Goal: Navigation & Orientation: Find specific page/section

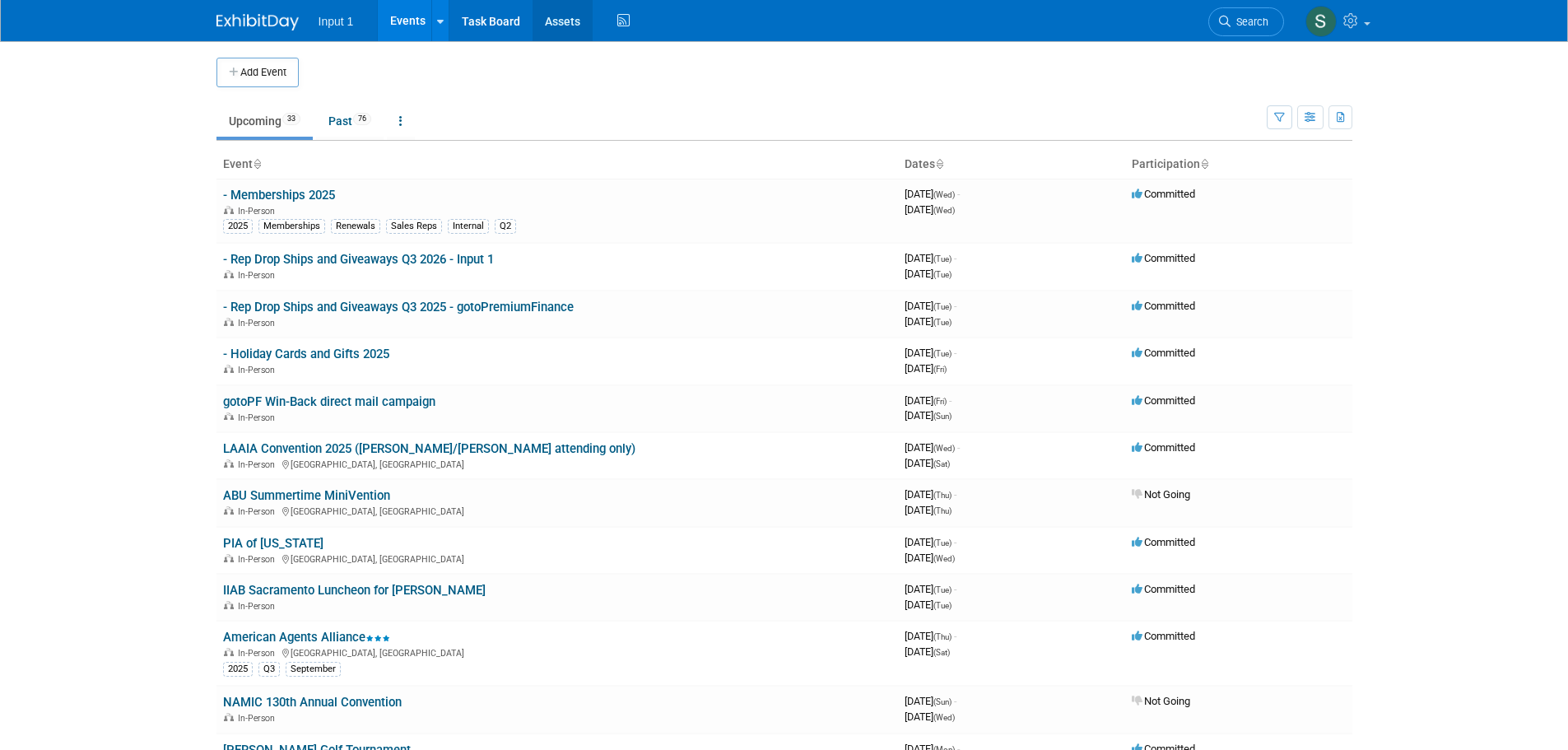
click at [565, 34] on link "Assets" at bounding box center [562, 21] width 60 height 41
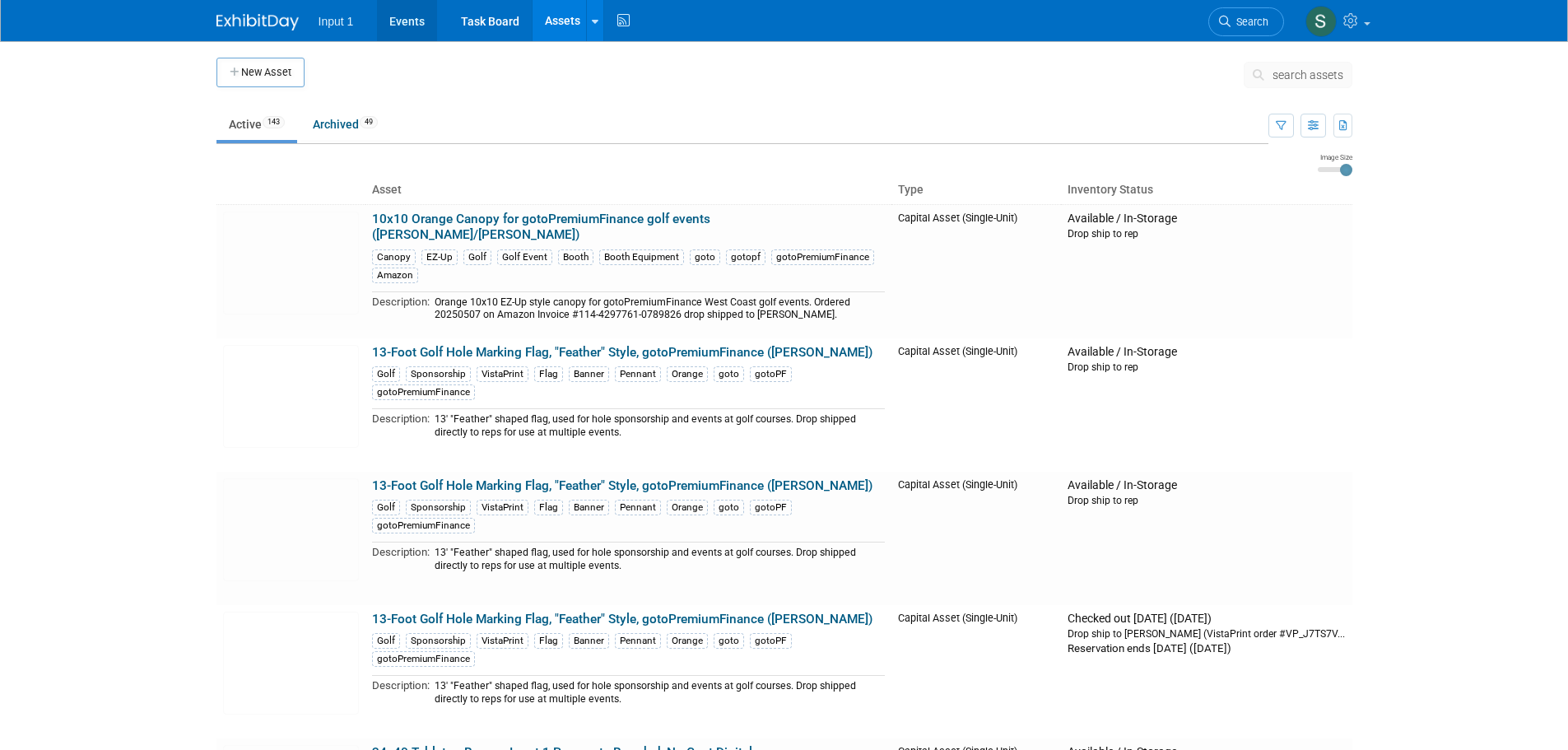
click at [400, 20] on link "Events" at bounding box center [407, 21] width 60 height 41
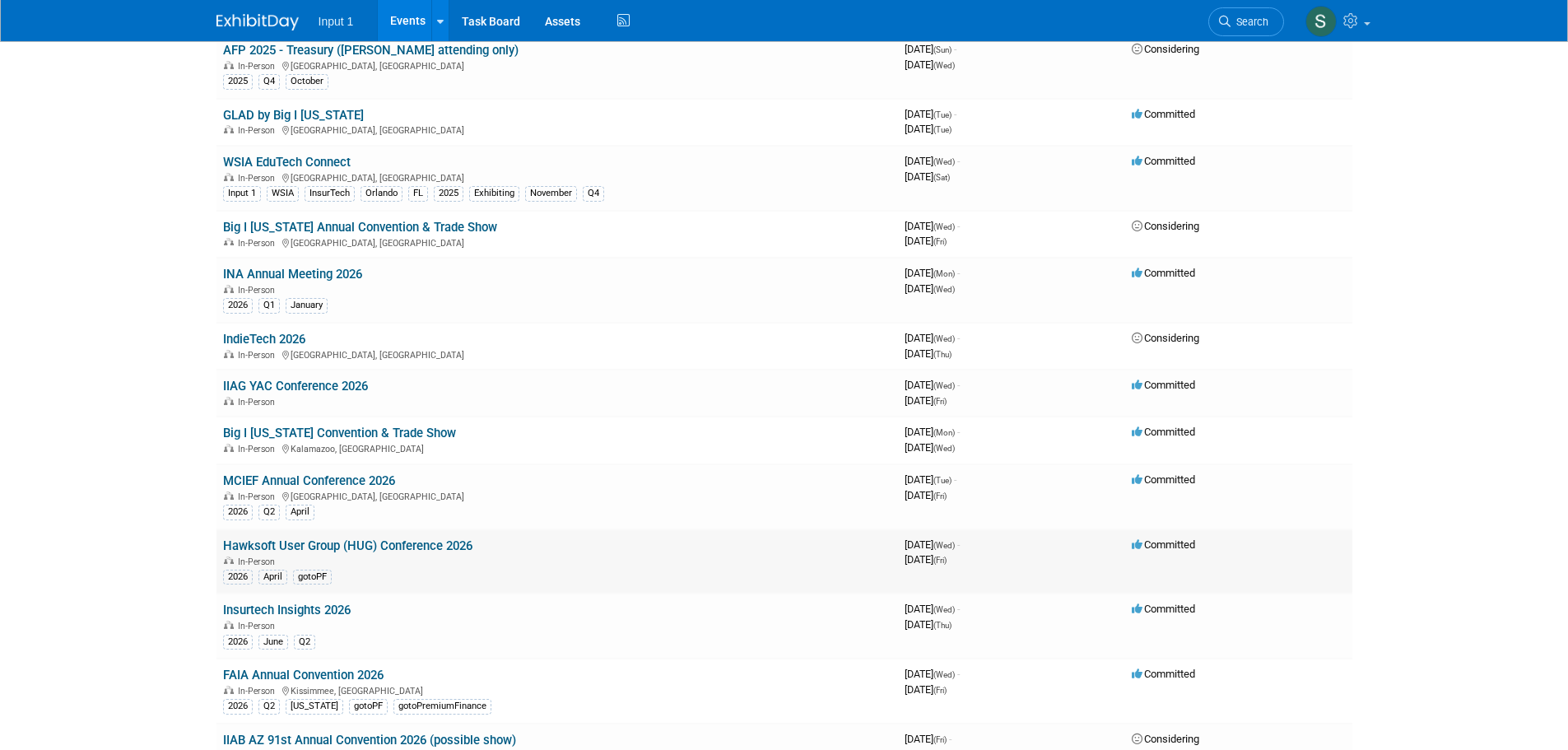
scroll to position [1181, 0]
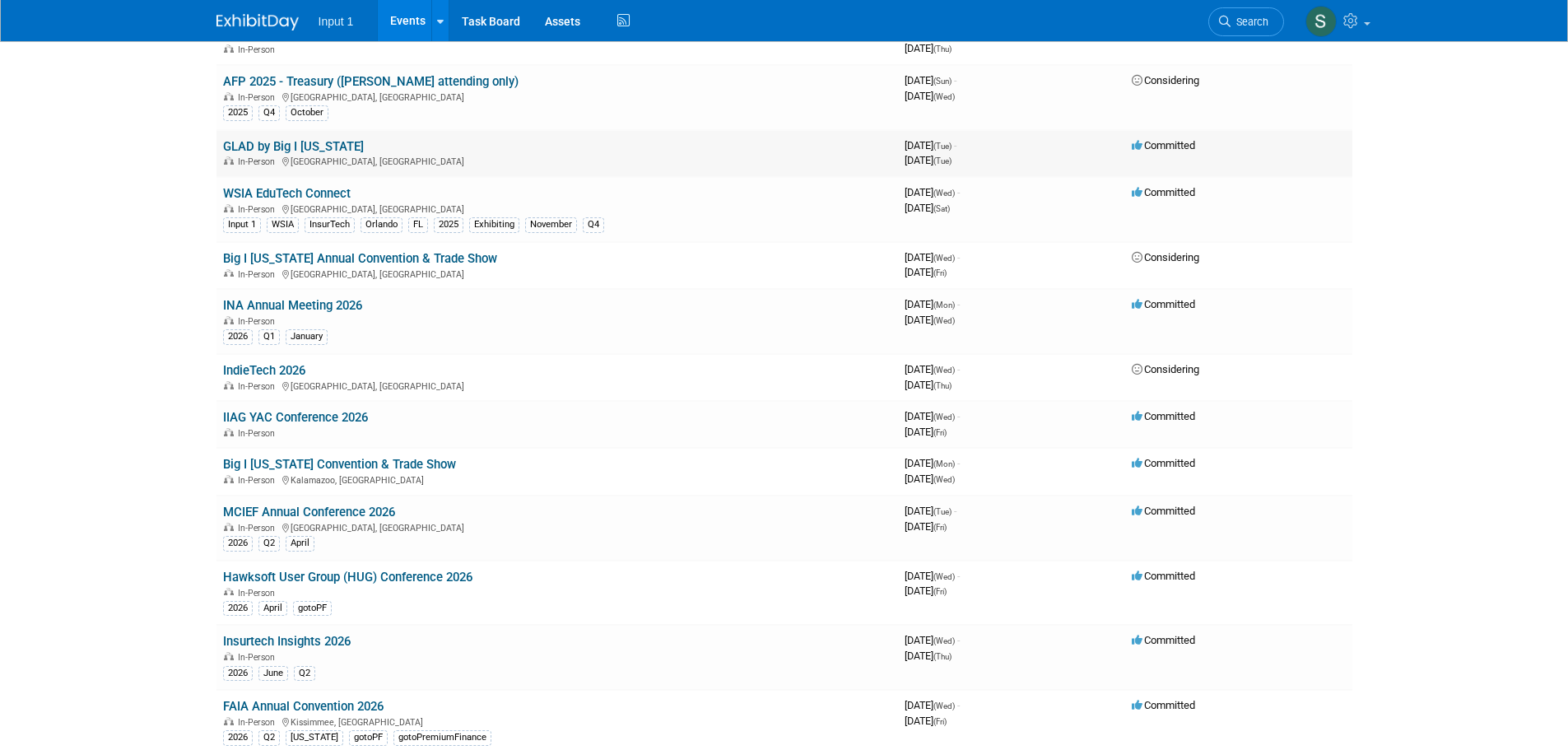
click at [264, 146] on link "GLAD by Big I Michigan" at bounding box center [293, 146] width 141 height 15
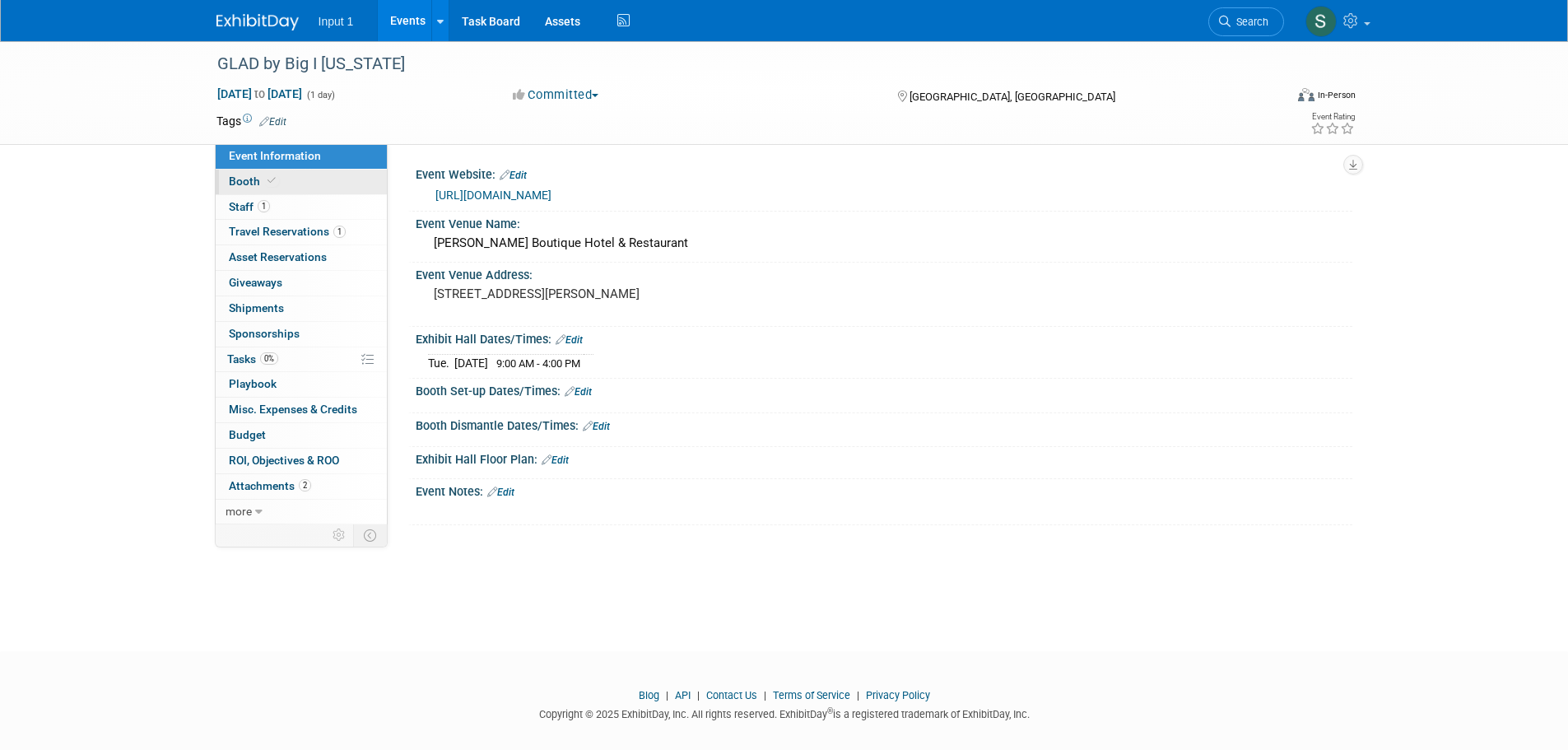
click at [247, 184] on span "Booth" at bounding box center [254, 181] width 50 height 13
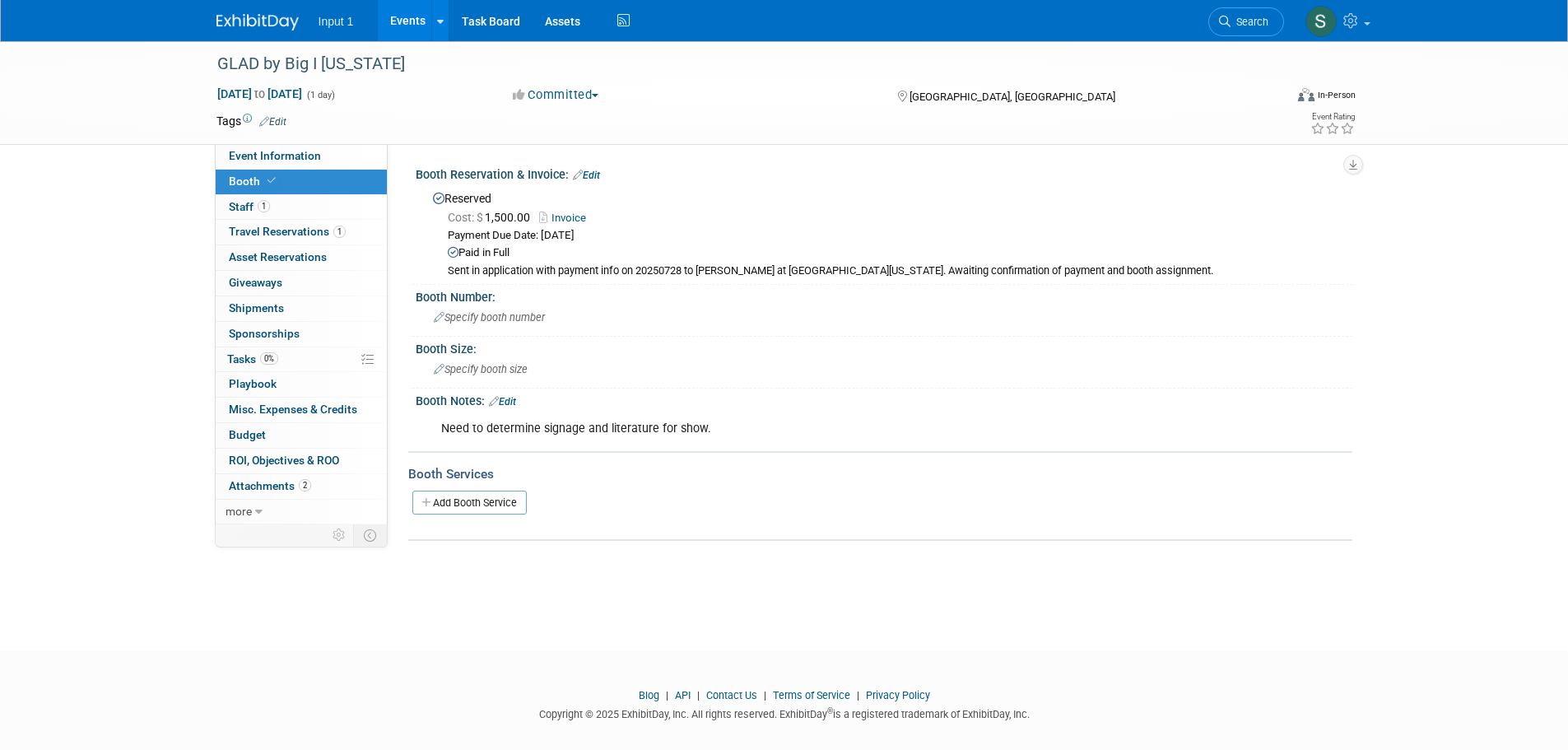
click at [420, 16] on link "Events" at bounding box center [408, 21] width 60 height 41
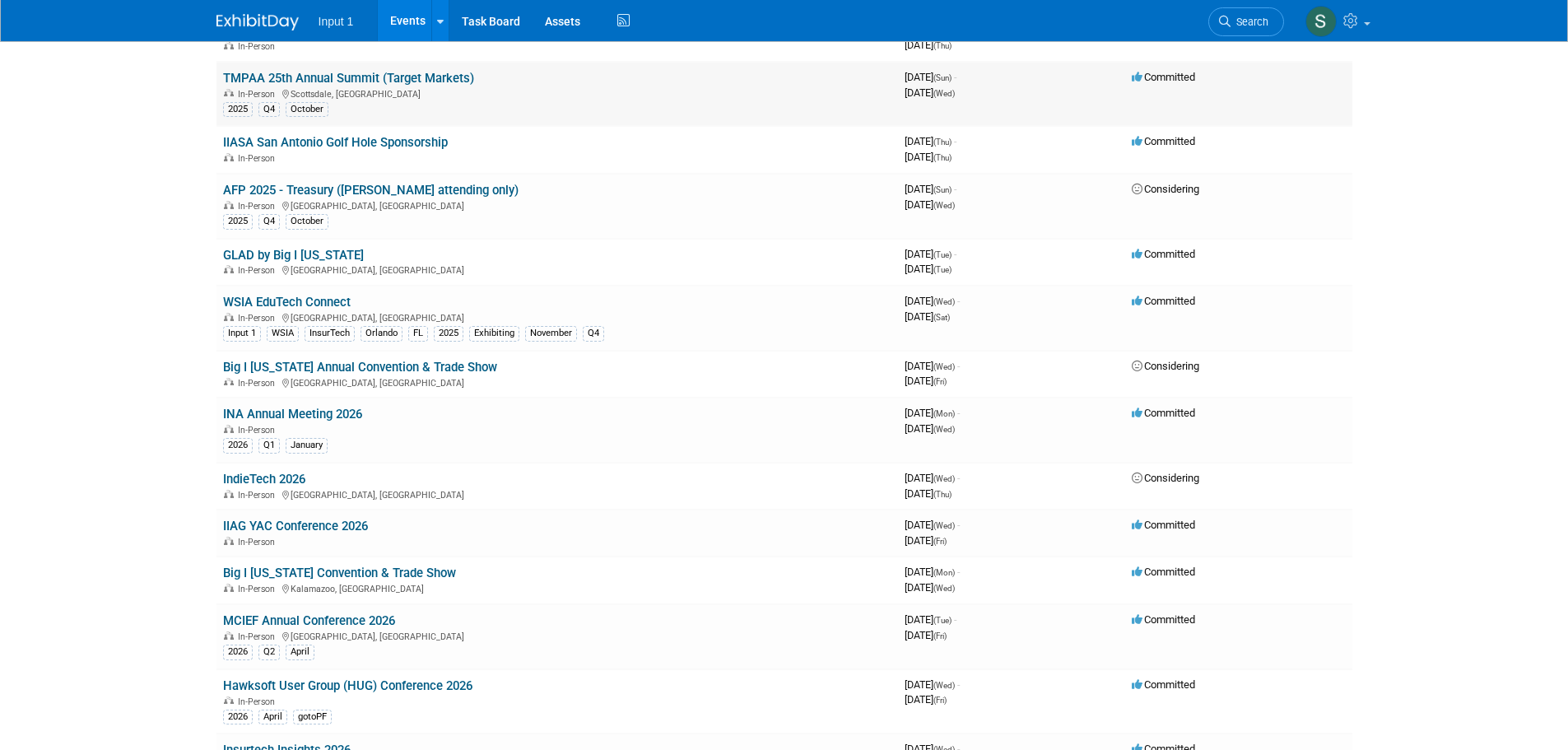
scroll to position [1317, 0]
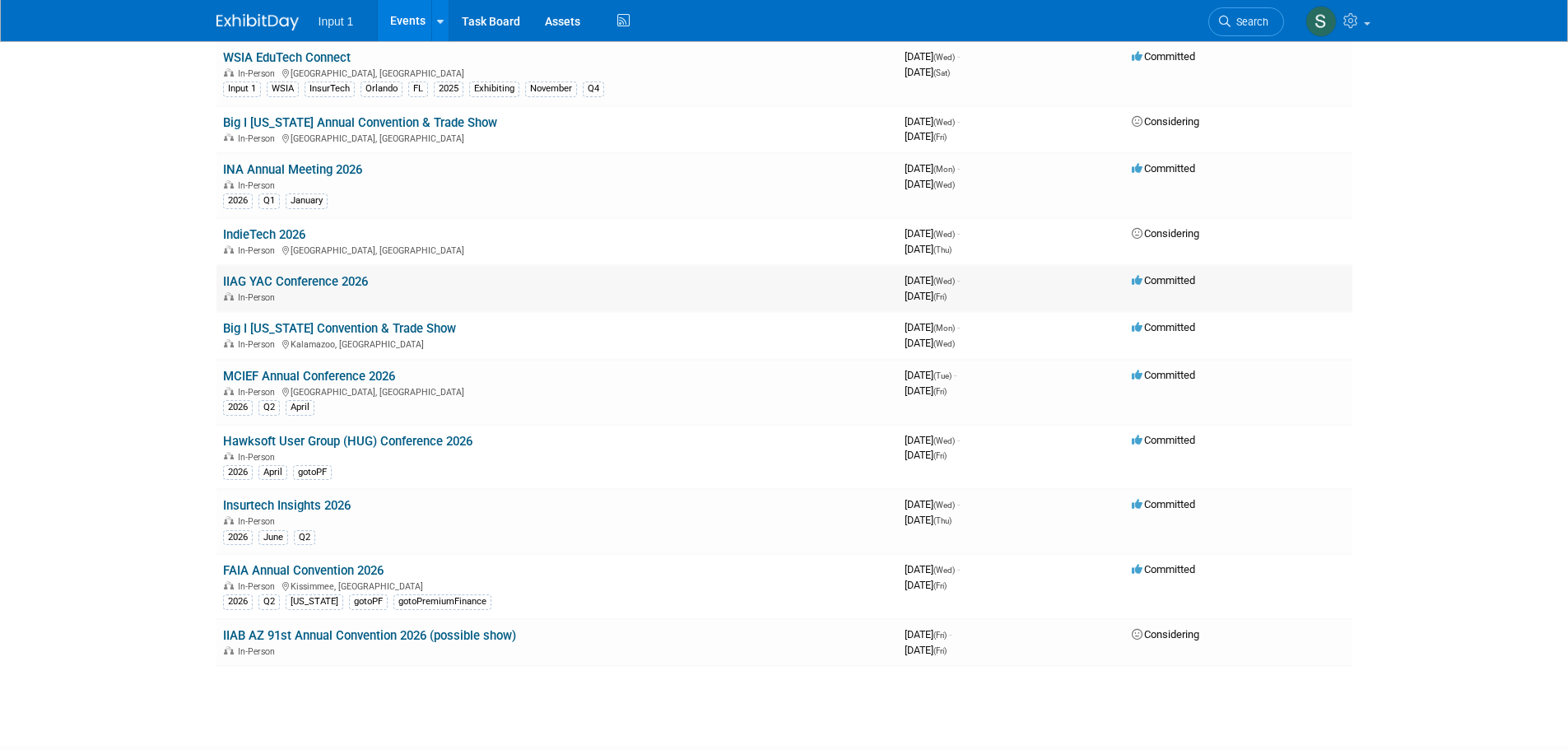
click at [292, 279] on link "IIAG YAC Conference 2026" at bounding box center [295, 281] width 144 height 15
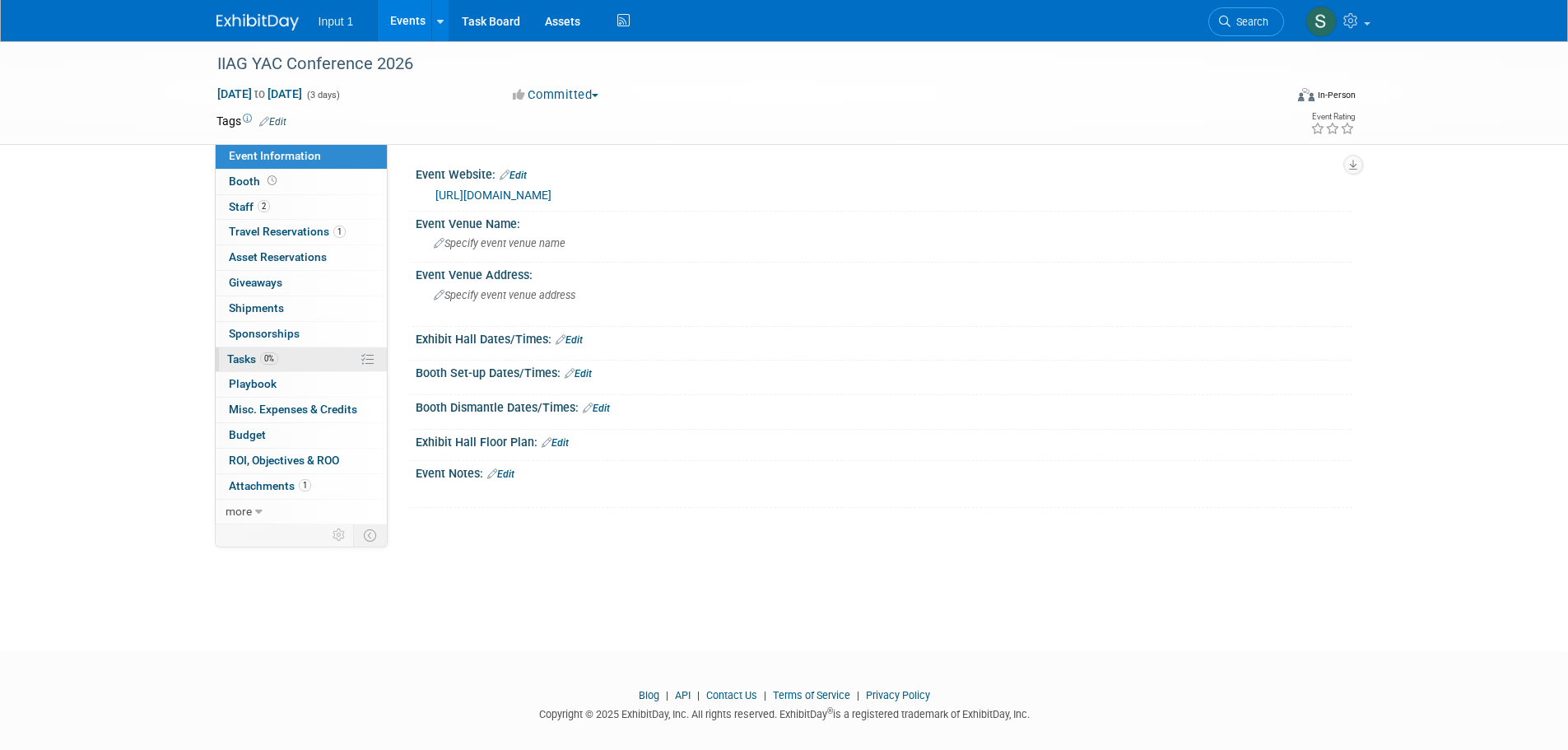
click at [240, 358] on span "Tasks 0%" at bounding box center [252, 359] width 51 height 13
